Goal: Communication & Community: Ask a question

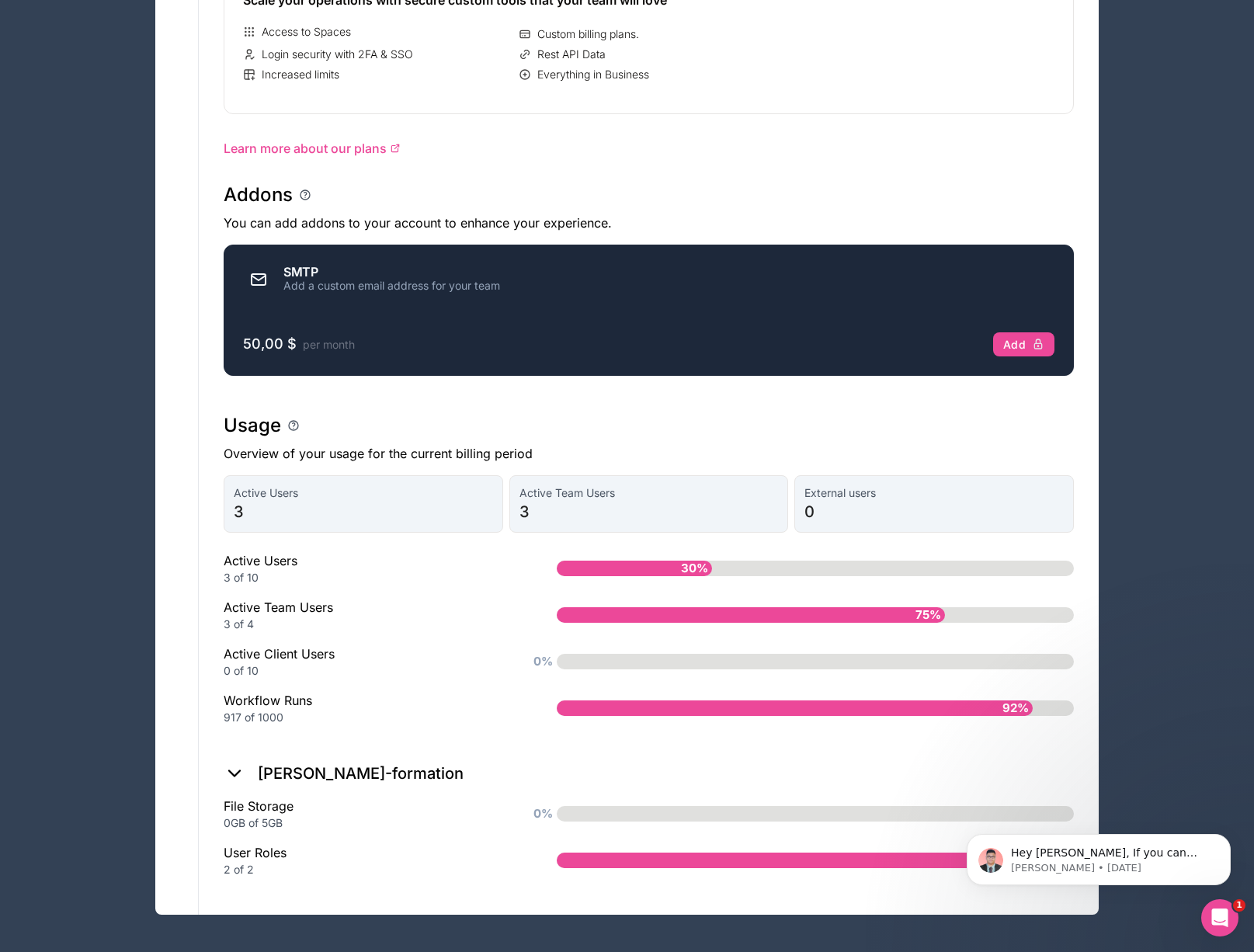
scroll to position [763, 0]
click at [1059, 864] on p "[PERSON_NAME] • [DATE]" at bounding box center [1111, 868] width 200 height 14
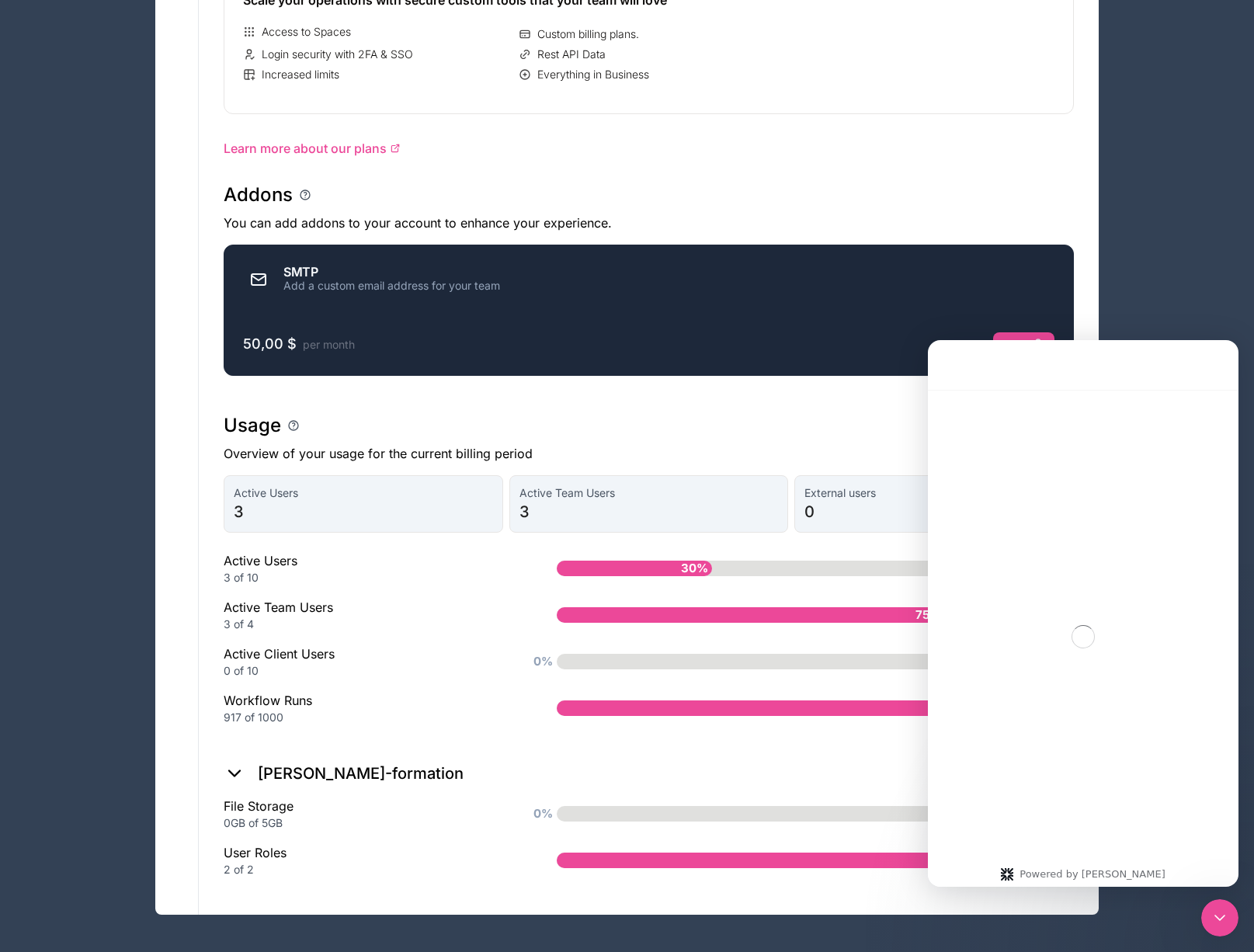
scroll to position [63, 0]
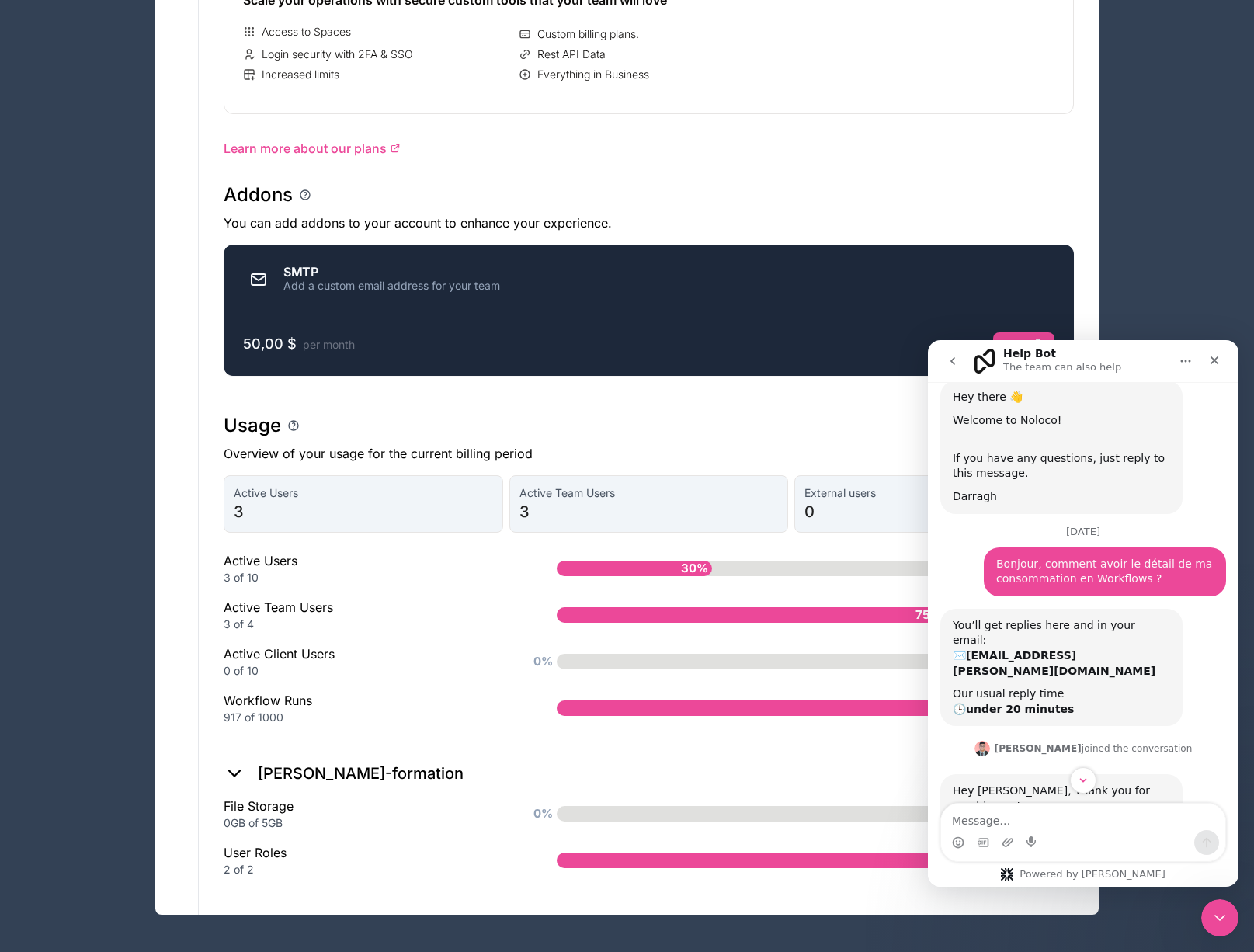
click at [1149, 786] on div "Intercom messenger" at bounding box center [1083, 780] width 311 height 26
click at [1091, 780] on button "Scroll to bottom" at bounding box center [1082, 780] width 28 height 28
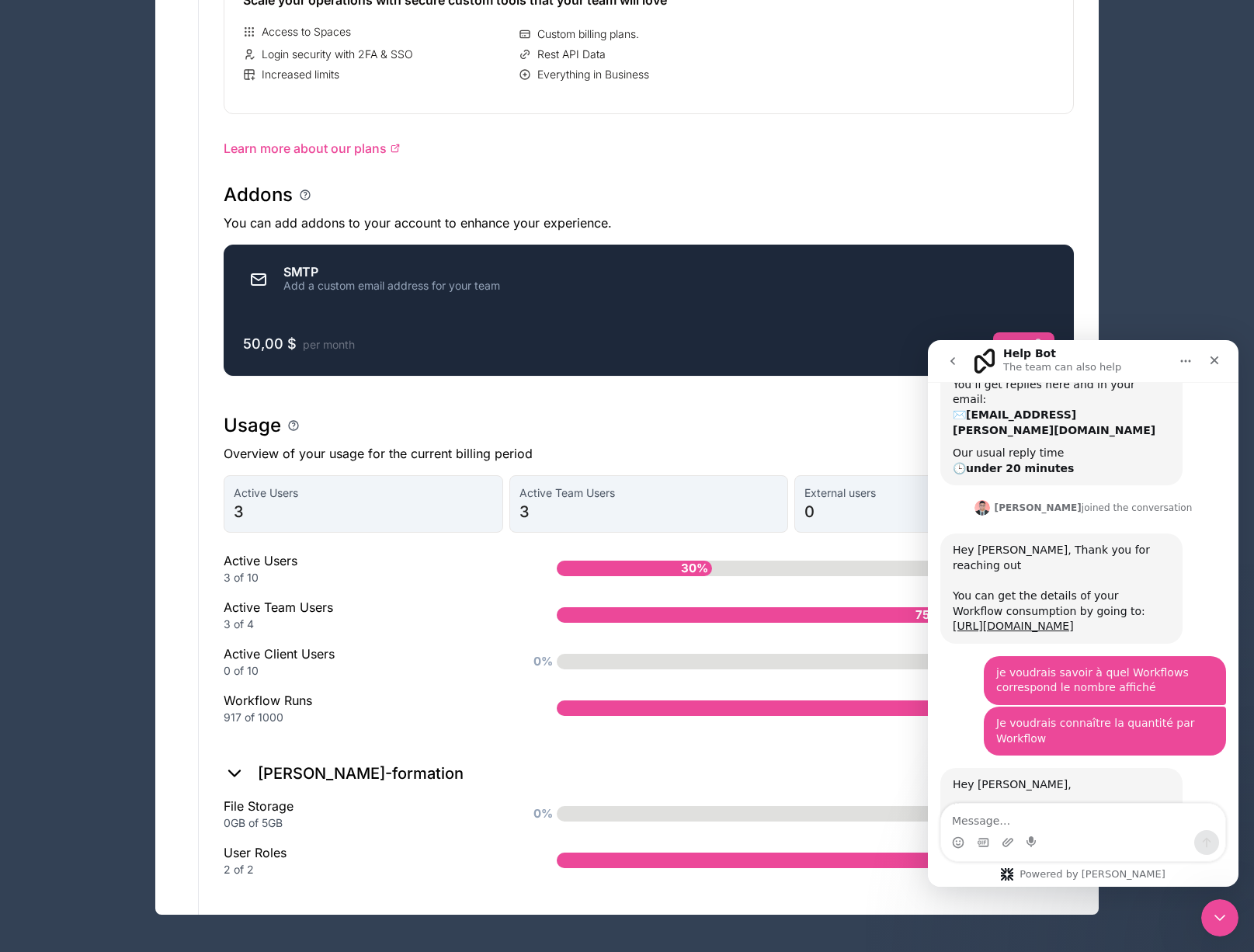
scroll to position [345, 0]
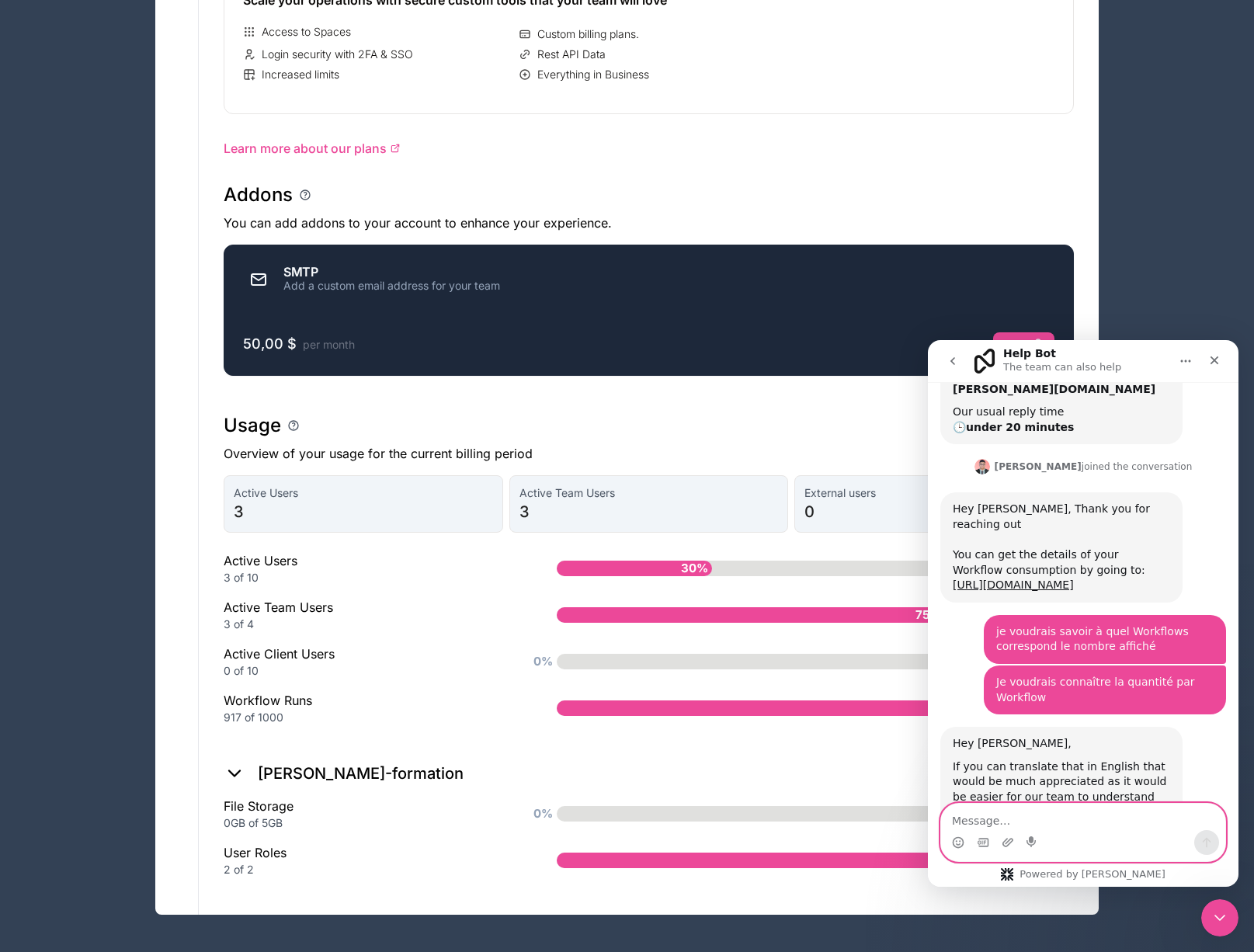
drag, startPoint x: 980, startPoint y: 828, endPoint x: 981, endPoint y: 820, distance: 8.1
click at [980, 824] on textarea "Message…" at bounding box center [1083, 817] width 284 height 26
paste textarea "I would like to have details of my Workflow run consumption, i.e. the number of…"
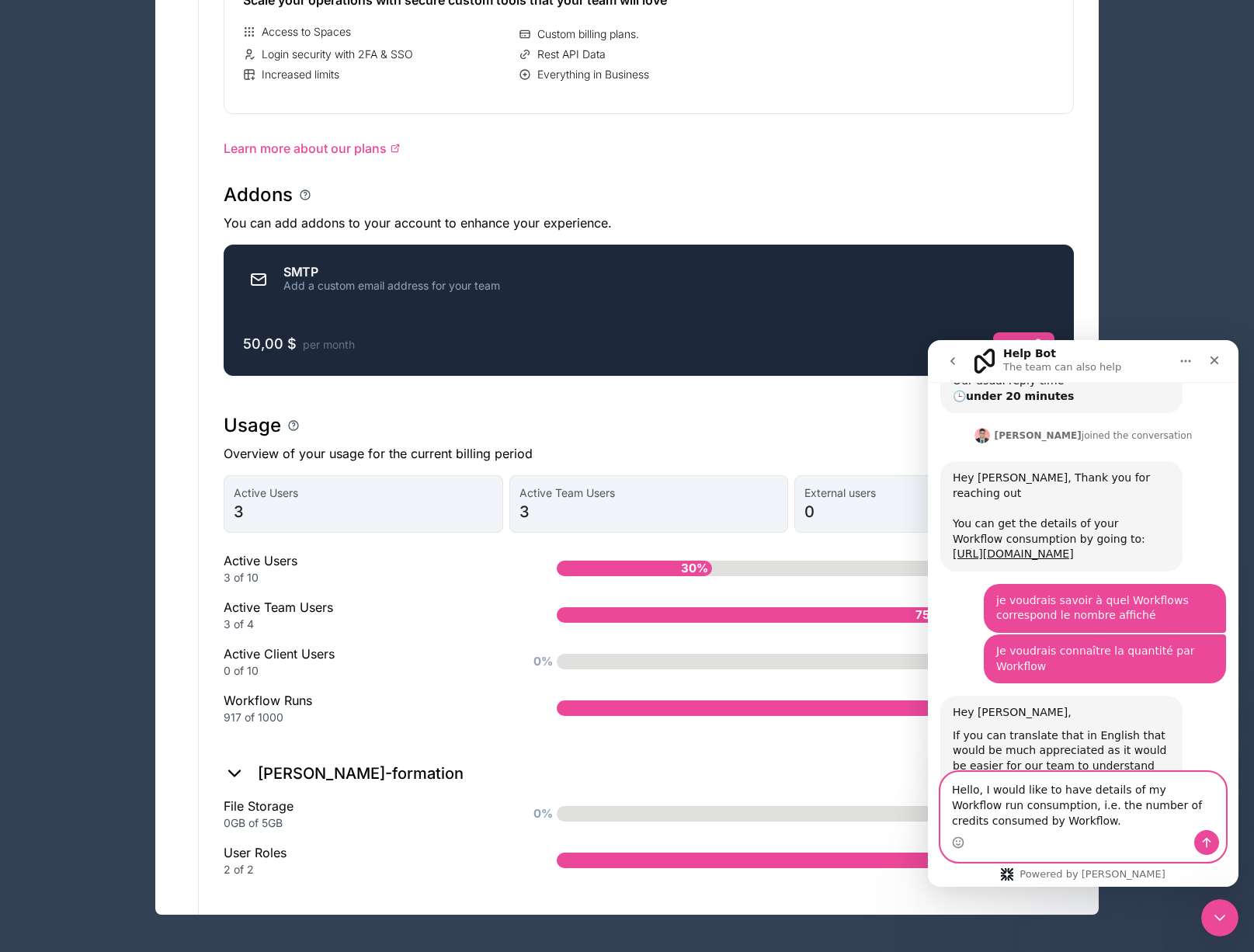
click at [965, 821] on textarea "Hello, I would like to have details of my Workflow run consumption, i.e. the nu…" at bounding box center [1083, 801] width 284 height 58
click at [954, 819] on textarea "Hello, I would like to have details of my Workflow run consumption, i.e. the nu…" at bounding box center [1083, 801] width 284 height 58
type textarea "Hello, I would like to have details of my Workflow run consumption, i.e. the nu…"
click at [1200, 840] on icon "Send a message…" at bounding box center [1206, 842] width 12 height 12
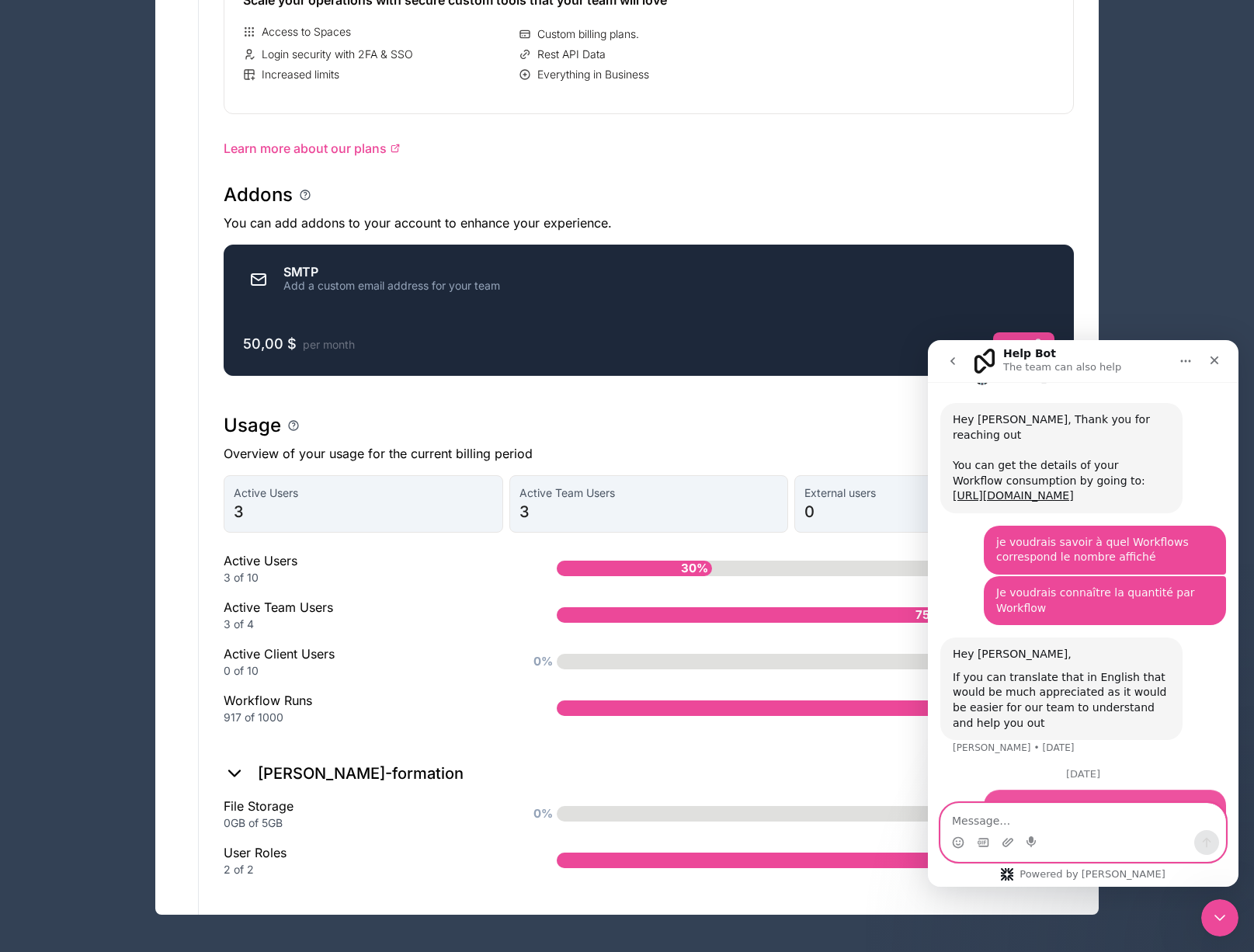
scroll to position [443, 0]
